Goal: Task Accomplishment & Management: Manage account settings

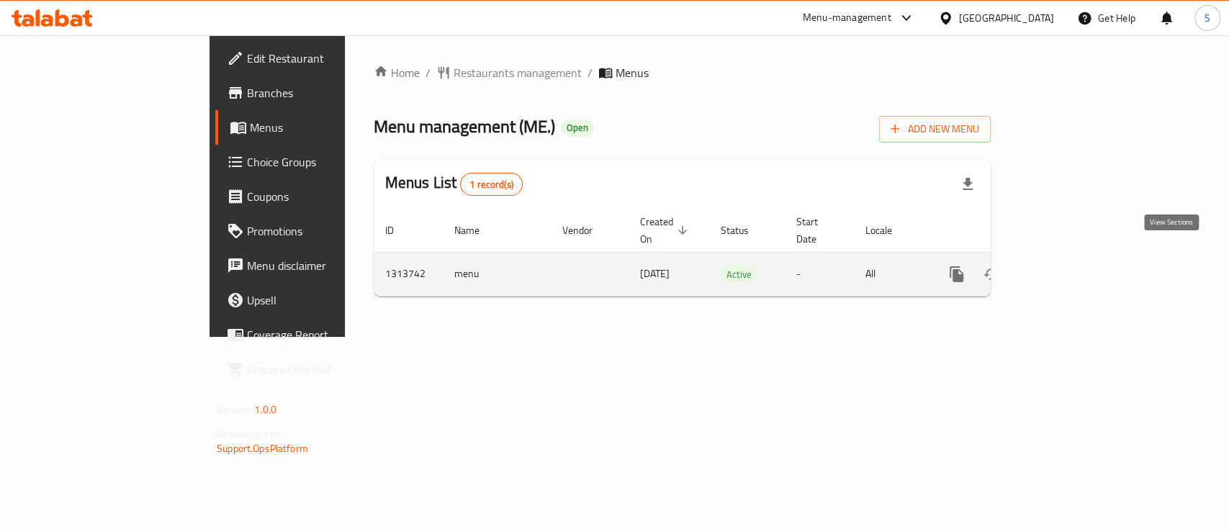
click at [1069, 266] on icon "enhanced table" at bounding box center [1060, 274] width 17 height 17
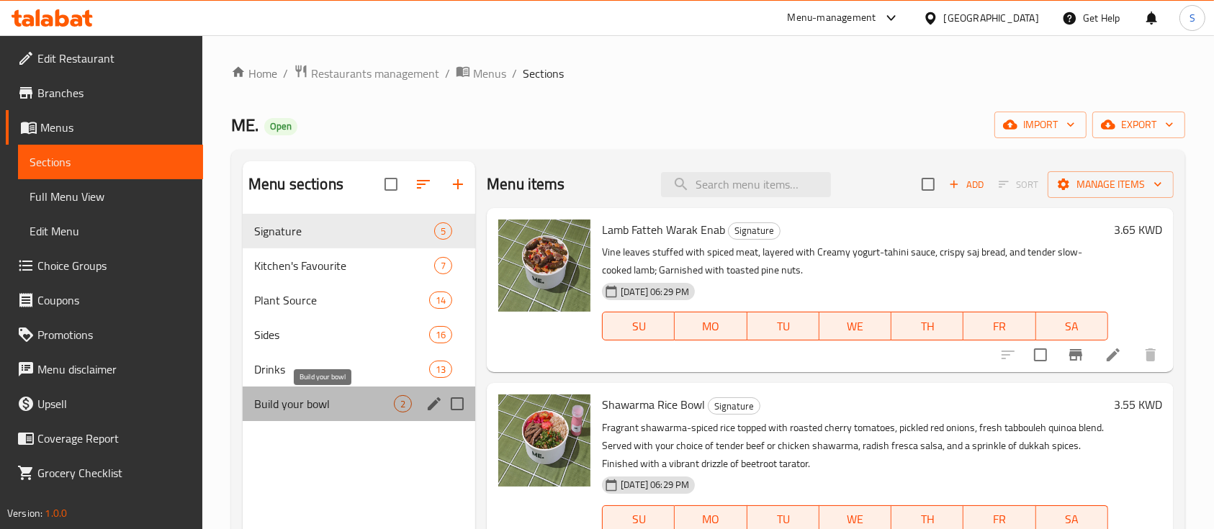
click at [268, 397] on span "Build your bowl" at bounding box center [324, 403] width 140 height 17
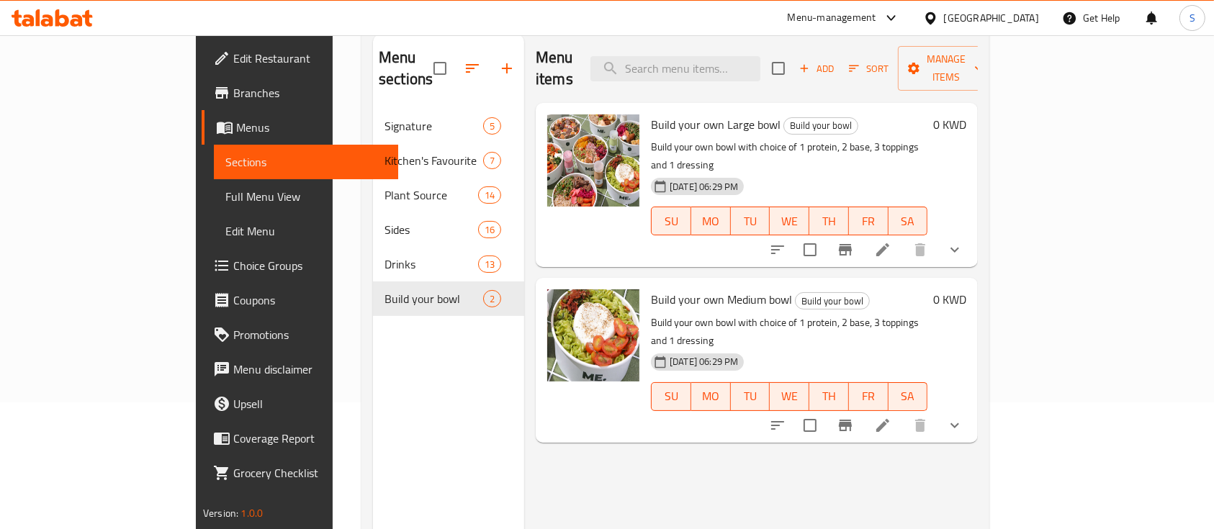
scroll to position [192, 0]
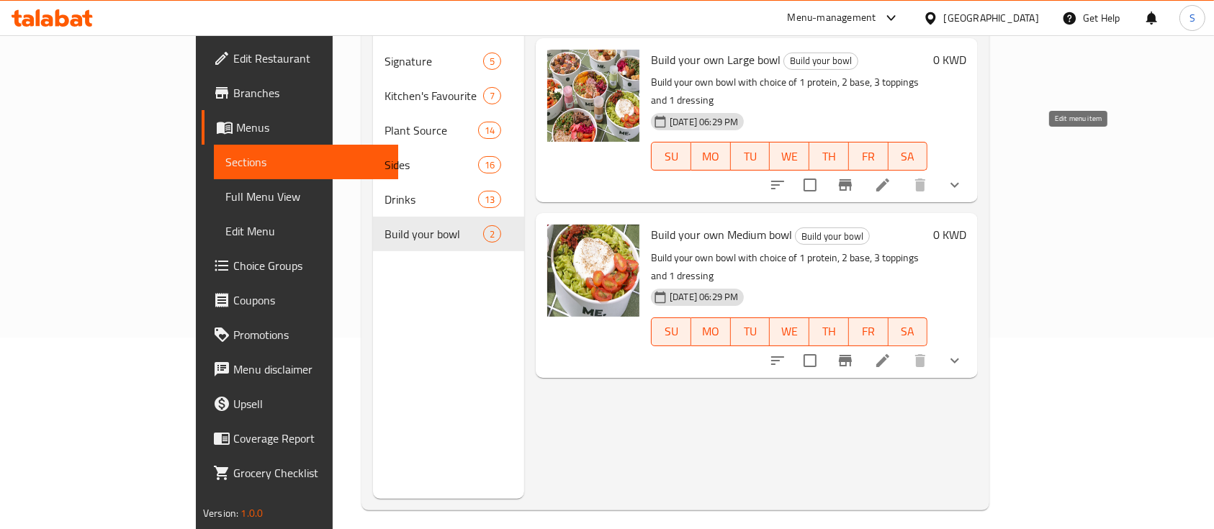
click at [891, 176] on icon at bounding box center [882, 184] width 17 height 17
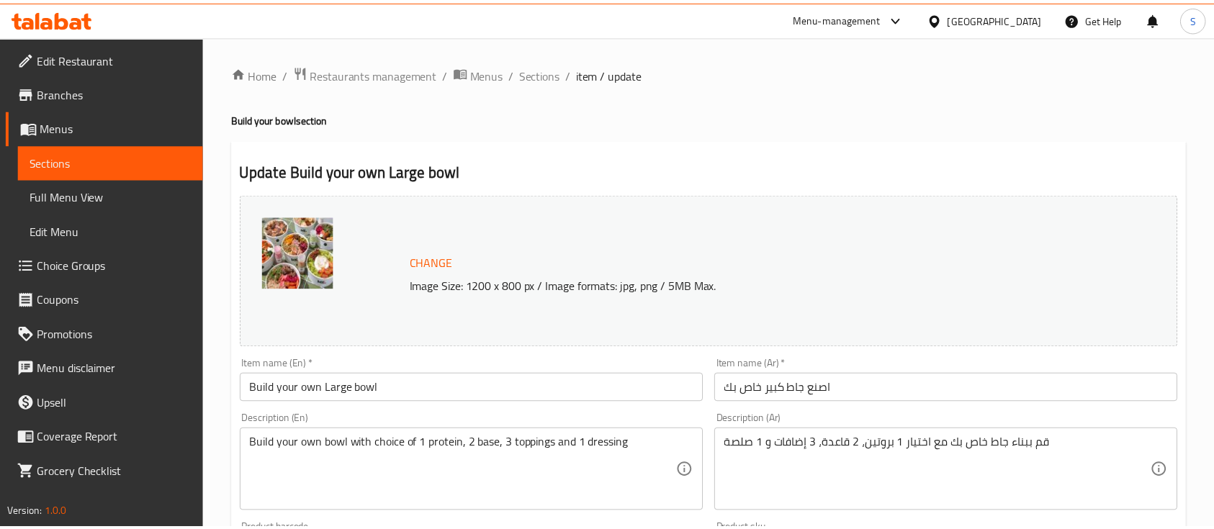
scroll to position [672, 0]
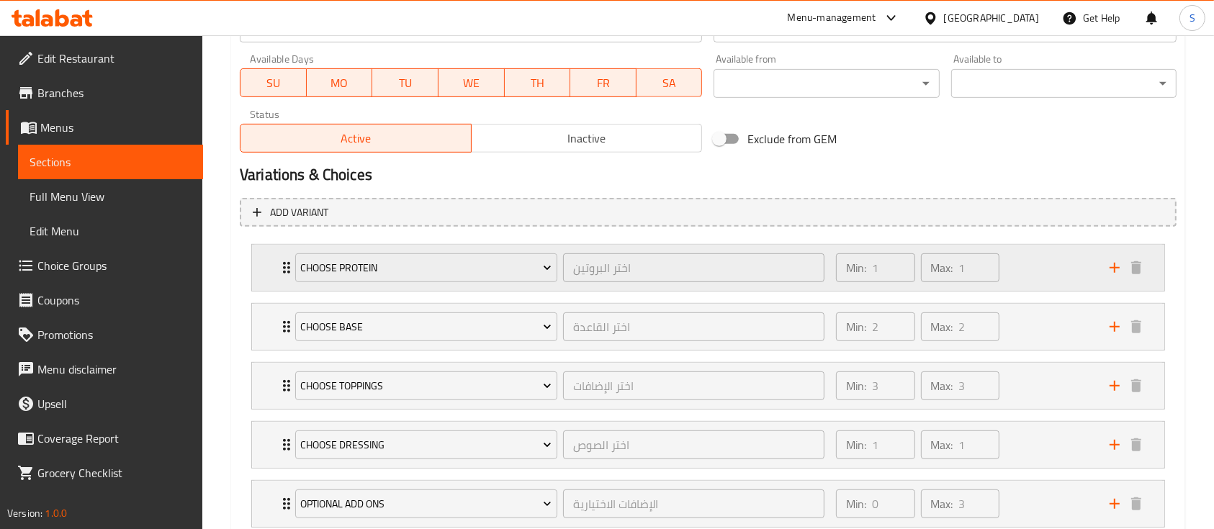
click at [1037, 256] on div "Min: 1 ​ Max: 1 ​" at bounding box center [964, 268] width 274 height 46
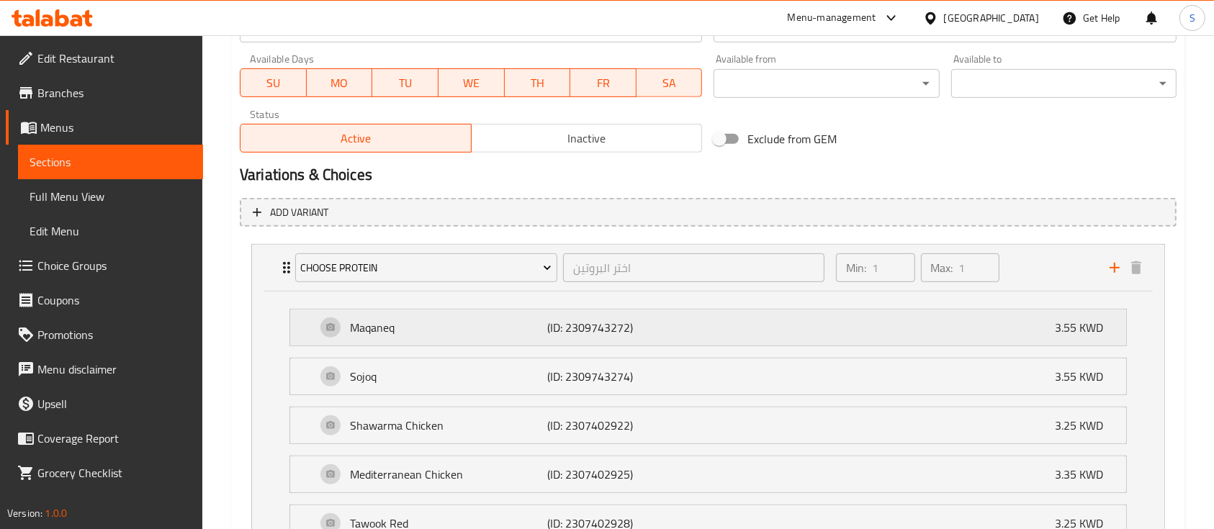
click at [334, 330] on div "Maqaneq (ID: 2309743272) 3.55 KWD" at bounding box center [712, 328] width 793 height 36
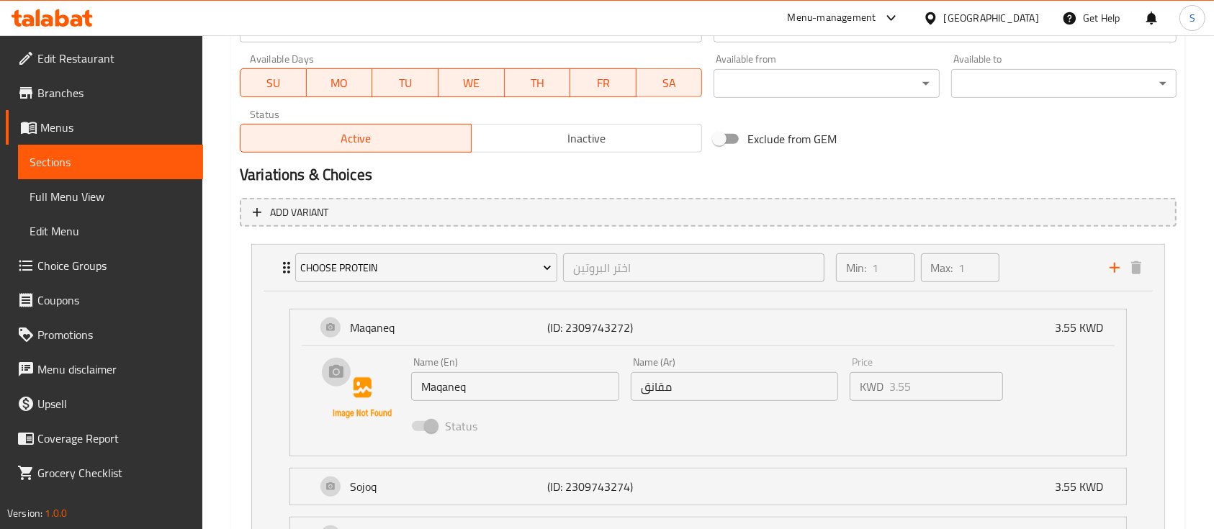
click at [351, 384] on img at bounding box center [362, 398] width 92 height 92
click at [336, 383] on img at bounding box center [362, 398] width 92 height 92
click at [379, 385] on img at bounding box center [362, 398] width 92 height 92
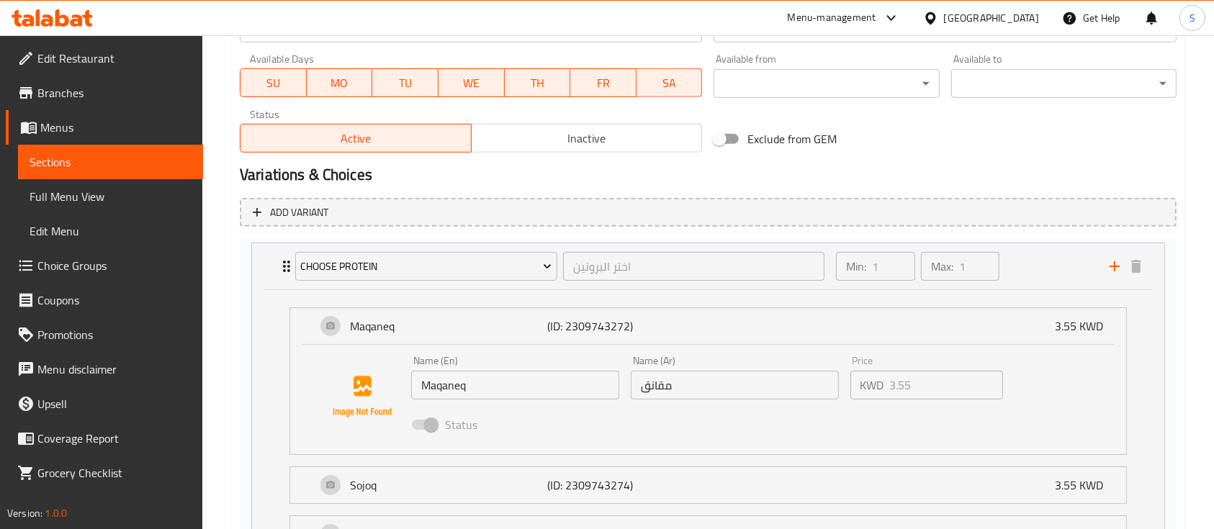
click at [58, 266] on span "Choice Groups" at bounding box center [114, 265] width 154 height 17
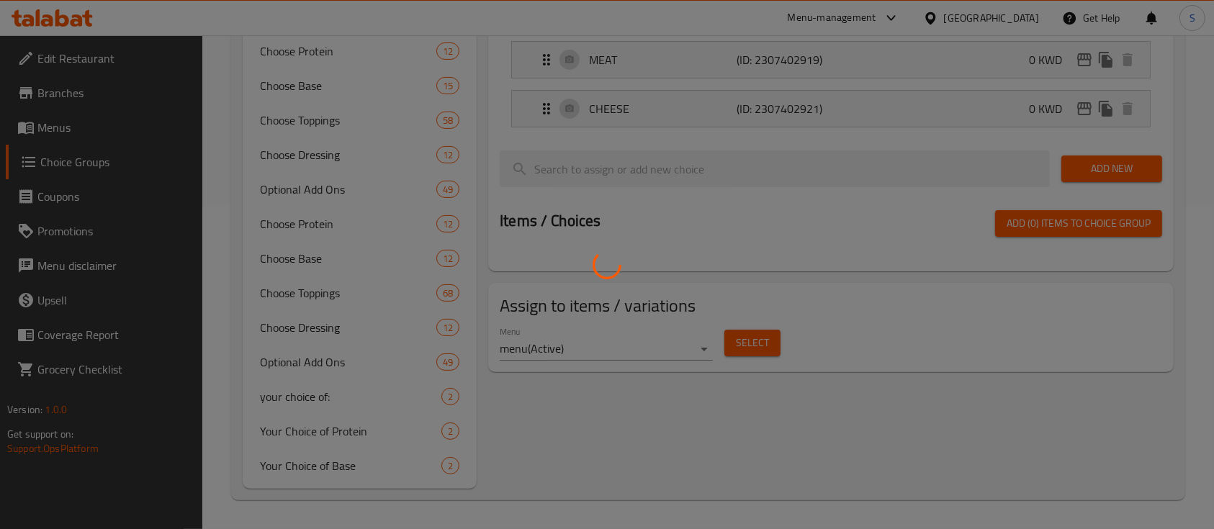
scroll to position [204, 0]
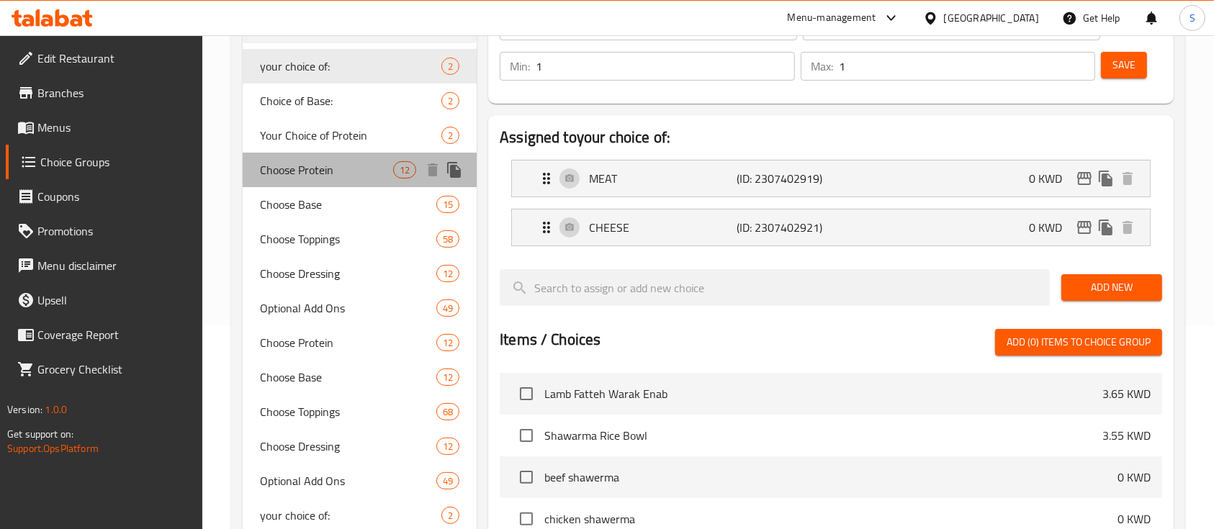
click at [341, 171] on span "Choose Protein" at bounding box center [326, 169] width 133 height 17
type input "Choose Protein"
type input "اختر البروتين"
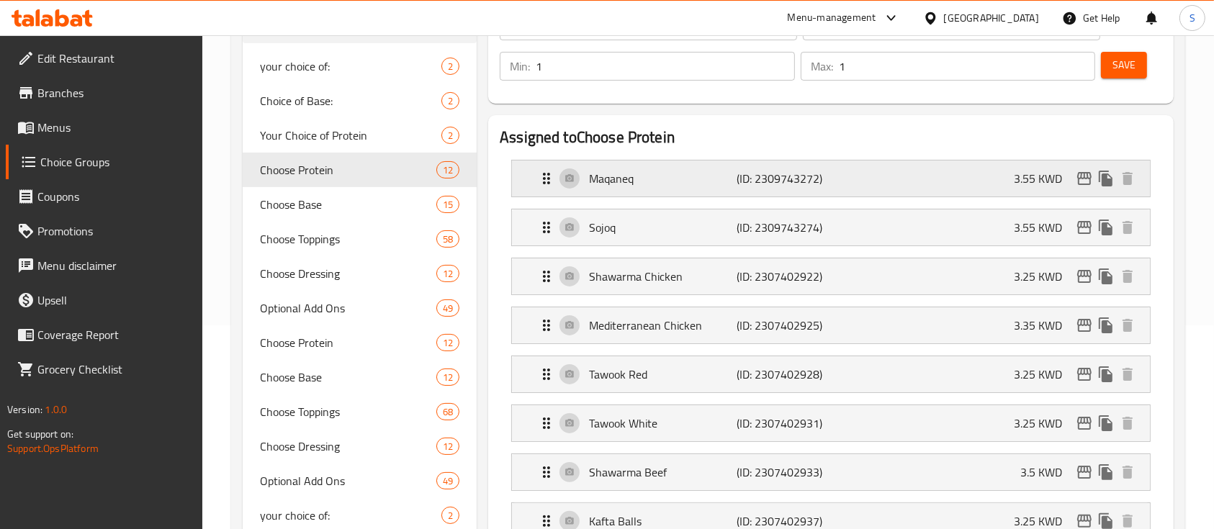
click at [981, 177] on div "Maqaneq (ID: 2309743272) 3.55 KWD" at bounding box center [835, 179] width 595 height 36
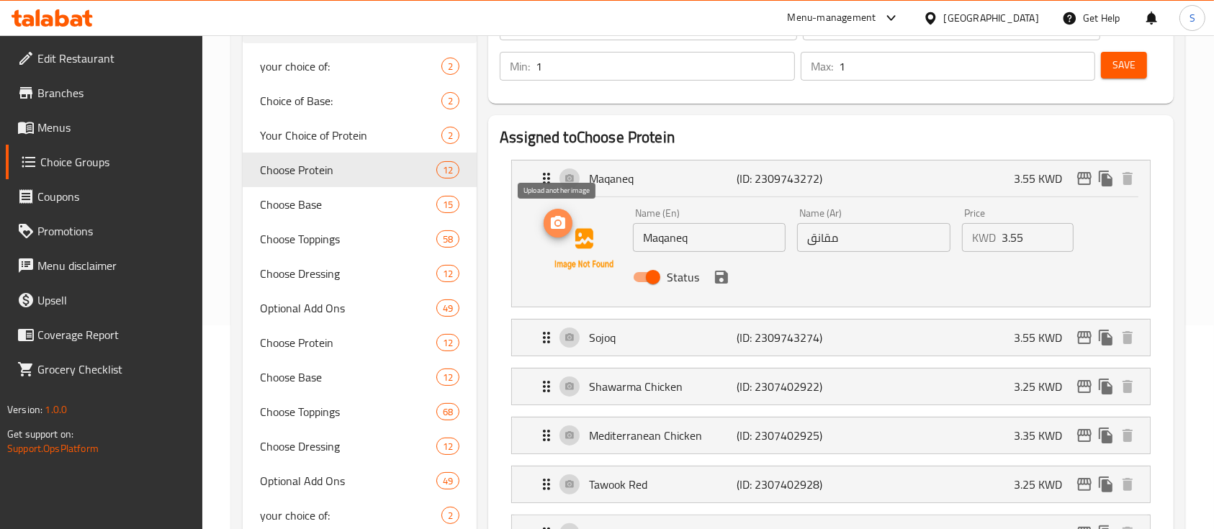
click at [569, 226] on span "upload picture" at bounding box center [558, 223] width 29 height 17
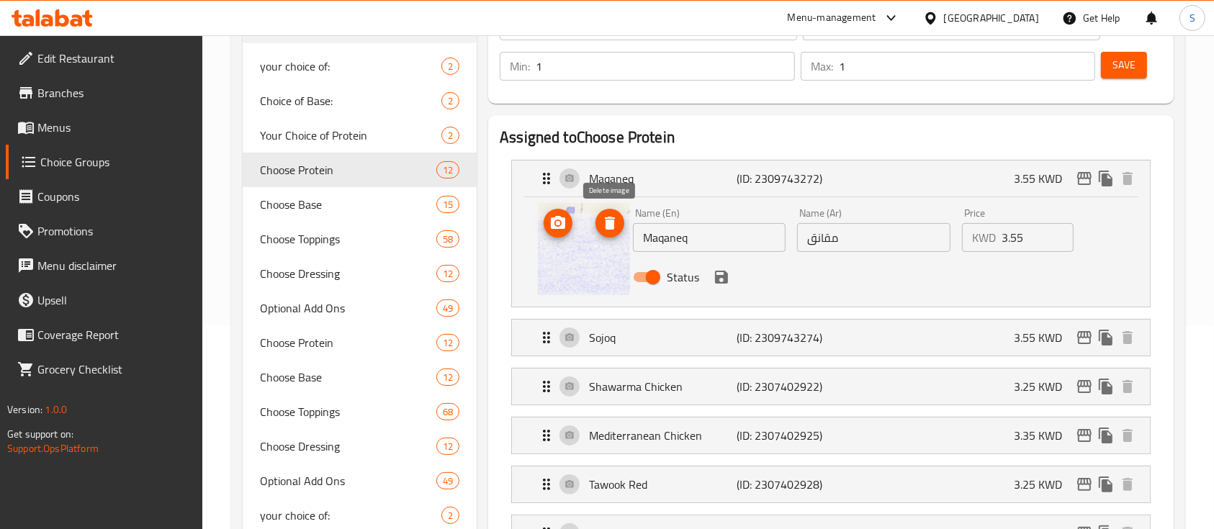
click at [616, 227] on icon "delete image" at bounding box center [609, 223] width 17 height 17
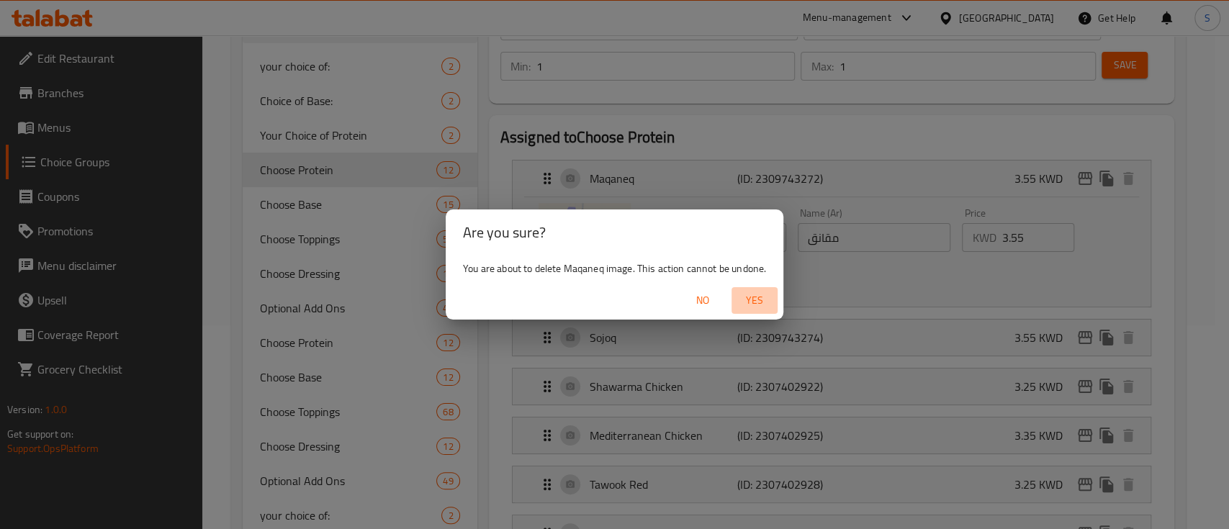
click at [770, 302] on span "Yes" at bounding box center [754, 301] width 35 height 18
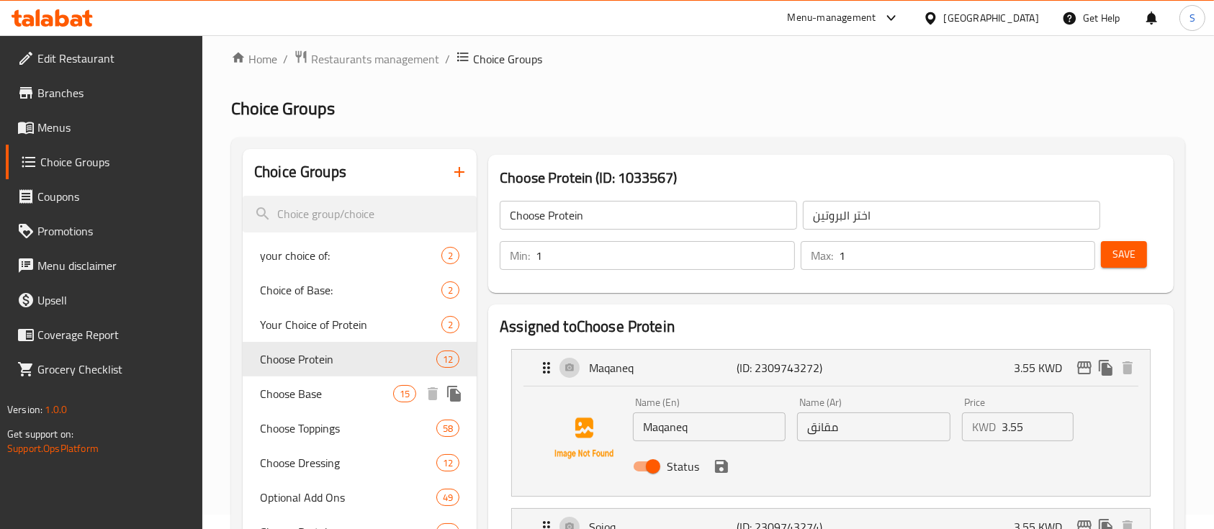
scroll to position [0, 0]
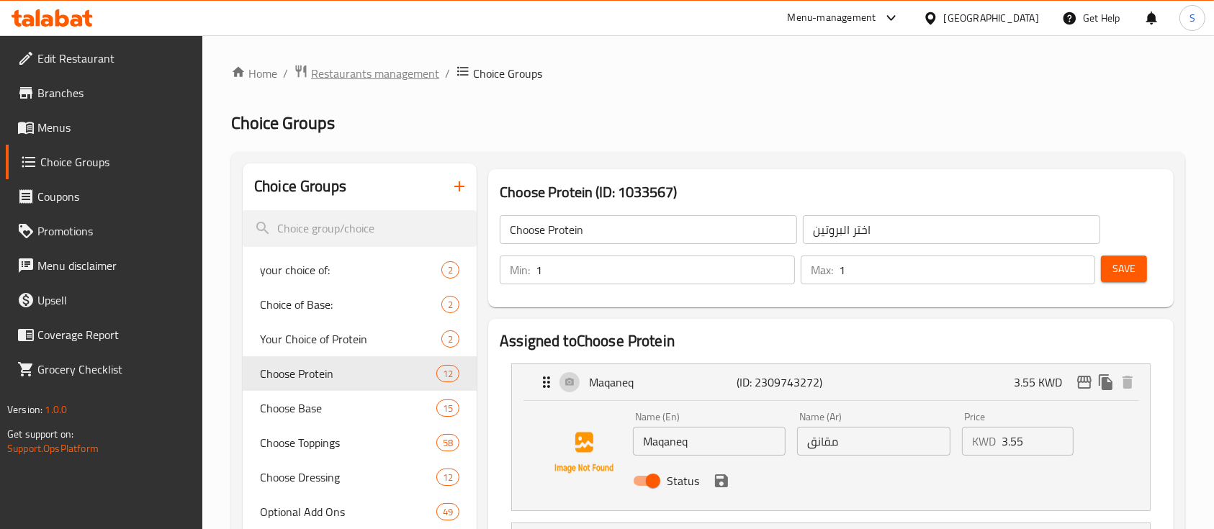
click at [403, 66] on span "Restaurants management" at bounding box center [375, 73] width 128 height 17
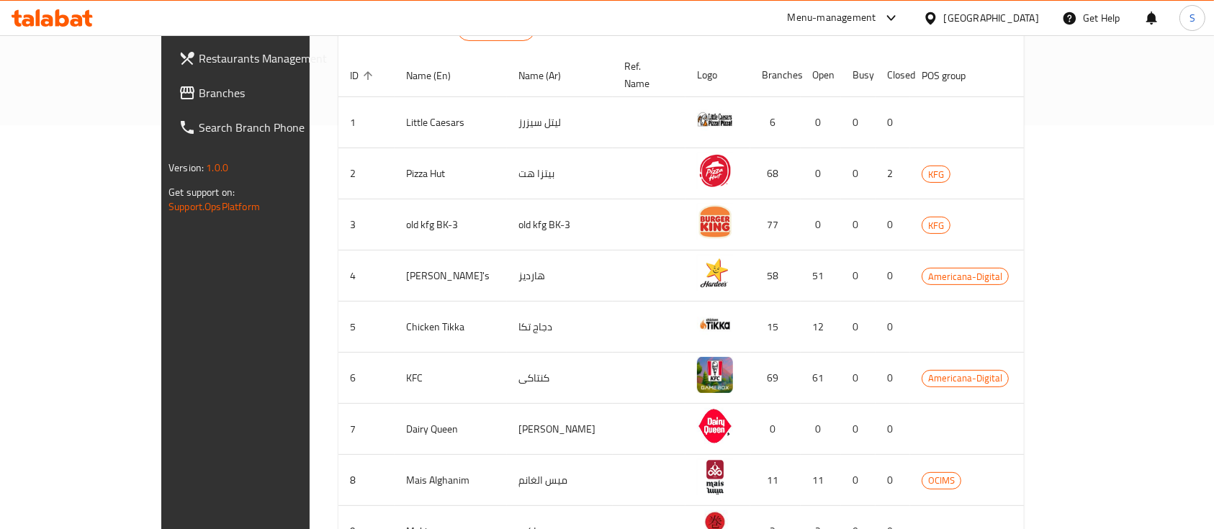
scroll to position [538, 0]
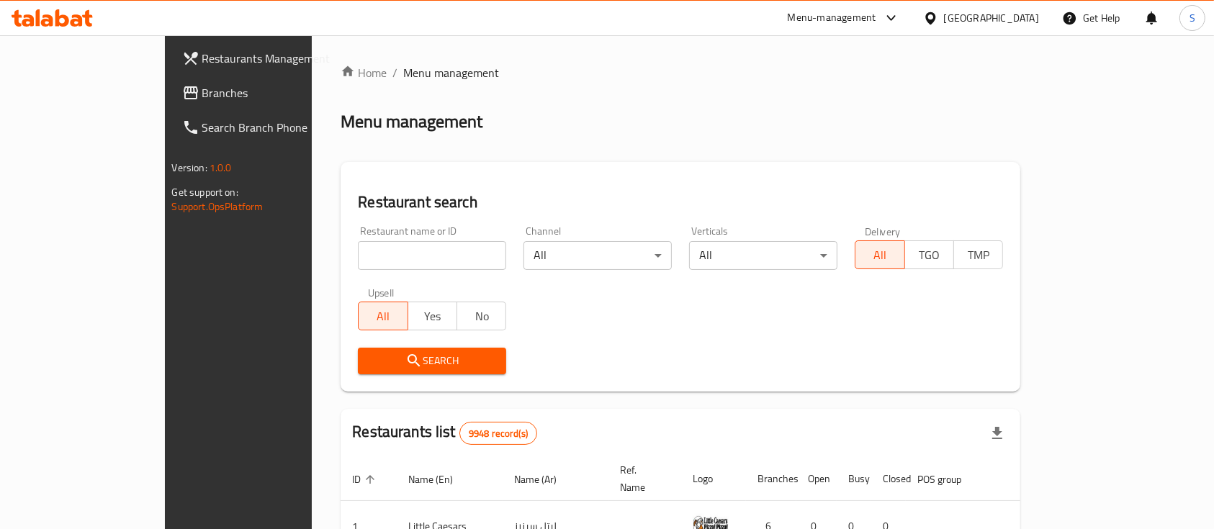
click at [358, 268] on input "search" at bounding box center [432, 255] width 148 height 29
paste input "burgerbarcode"
drag, startPoint x: 291, startPoint y: 256, endPoint x: 215, endPoint y: 278, distance: 78.6
click at [312, 278] on div "Home / Menu management Menu management Restaurant search Restaurant name or ID …" at bounding box center [680, 492] width 737 height 914
type input "barcode"
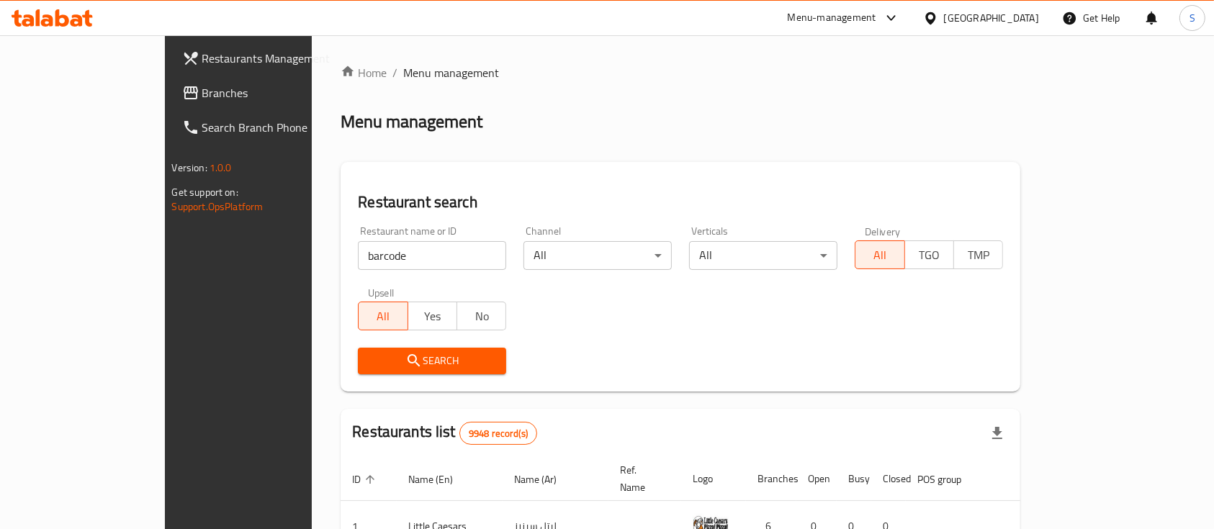
click at [381, 357] on span "Search" at bounding box center [431, 361] width 125 height 18
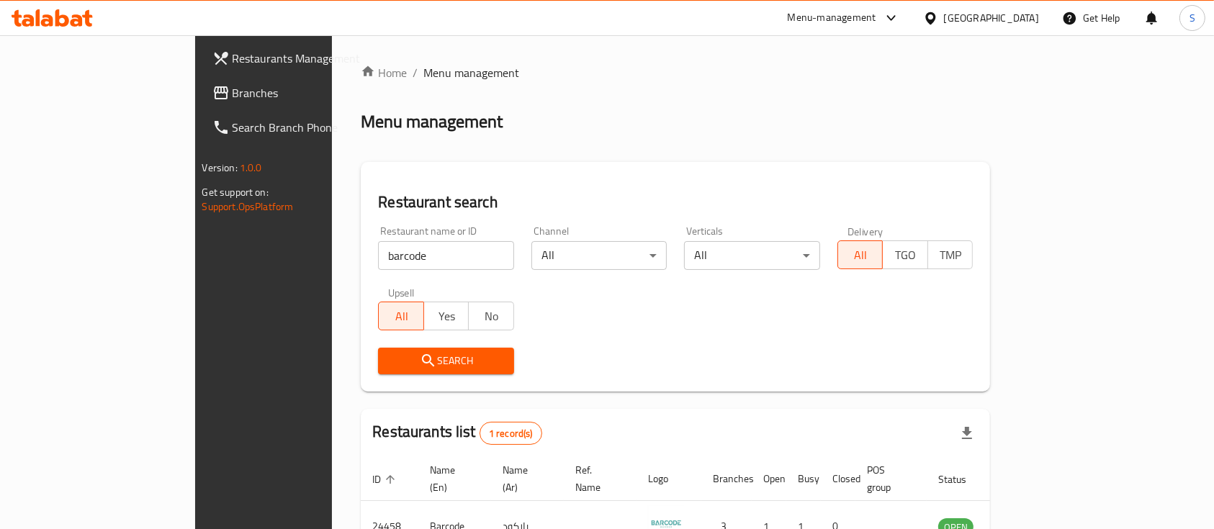
scroll to position [84, 0]
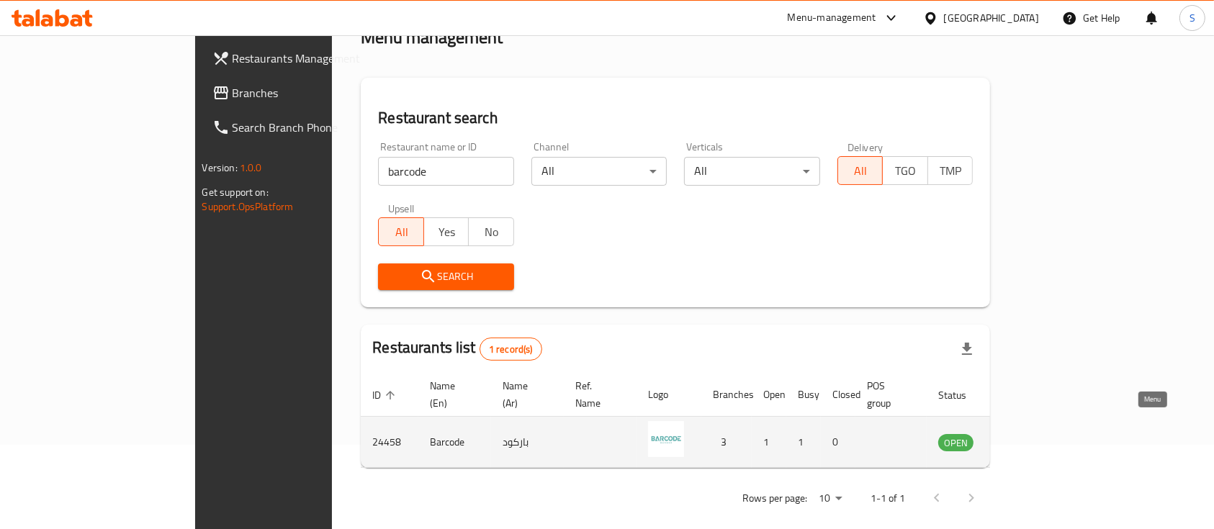
click at [1030, 437] on icon "enhanced table" at bounding box center [1022, 443] width 16 height 12
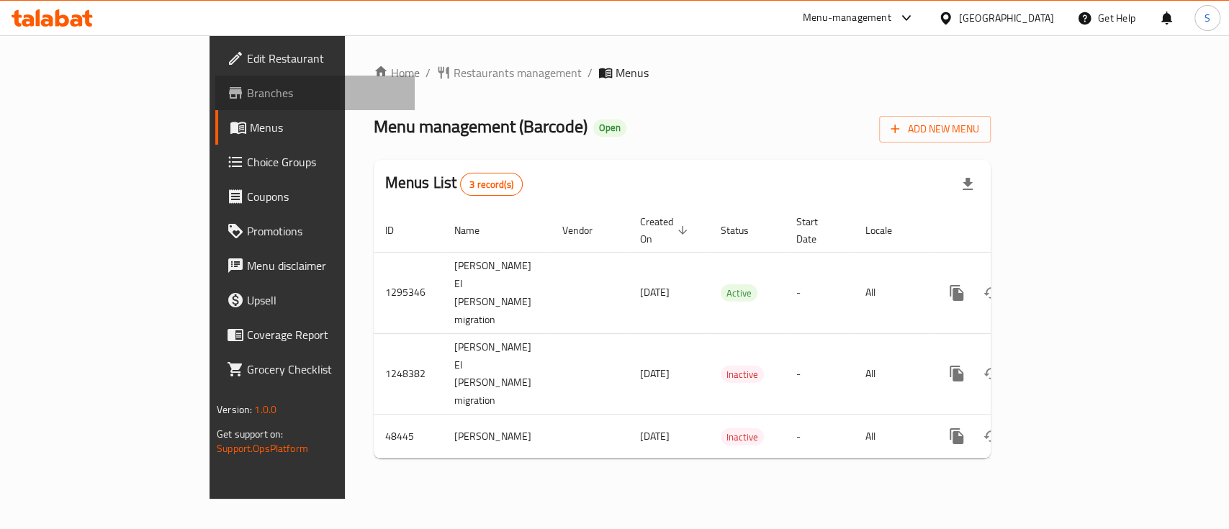
click at [247, 98] on span "Branches" at bounding box center [325, 92] width 156 height 17
